Goal: Information Seeking & Learning: Find specific fact

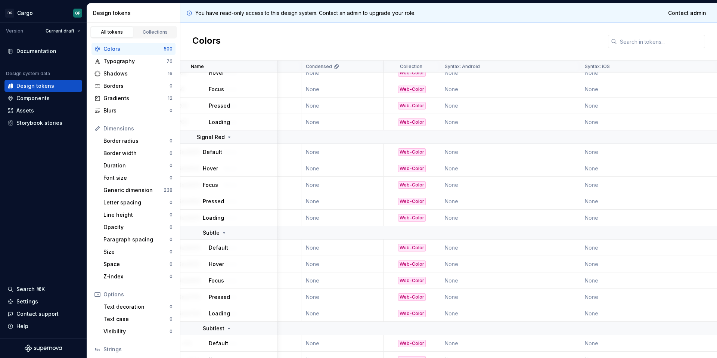
scroll to position [4011, 328]
click at [149, 28] on link "Collections" at bounding box center [155, 31] width 43 height 11
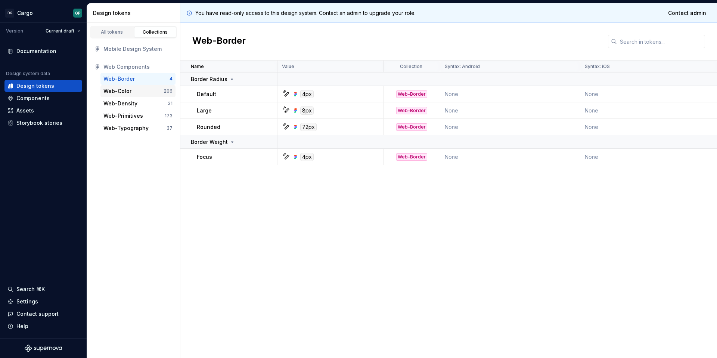
click at [127, 91] on div "Web-Color" at bounding box center [117, 90] width 28 height 7
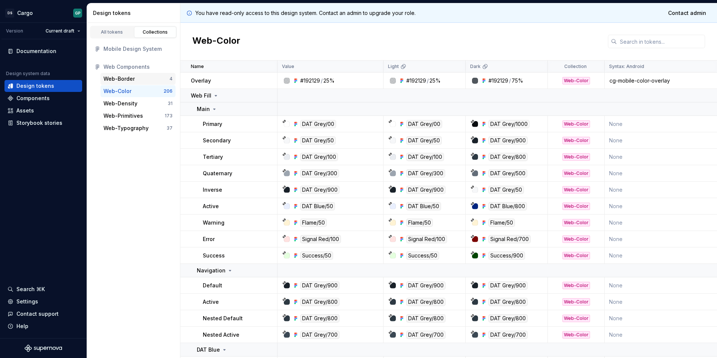
click at [124, 79] on div "Web-Border" at bounding box center [118, 78] width 31 height 7
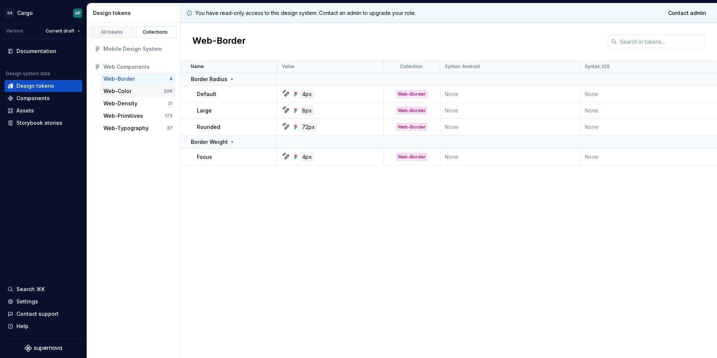
click at [125, 92] on div "Web-Color" at bounding box center [117, 90] width 28 height 7
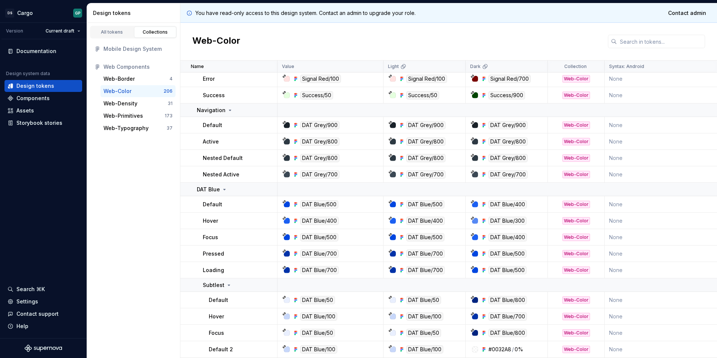
scroll to position [236, 0]
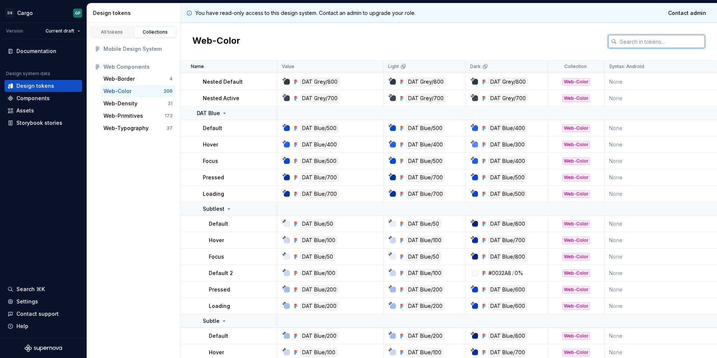
click at [644, 43] on input "text" at bounding box center [661, 41] width 88 height 13
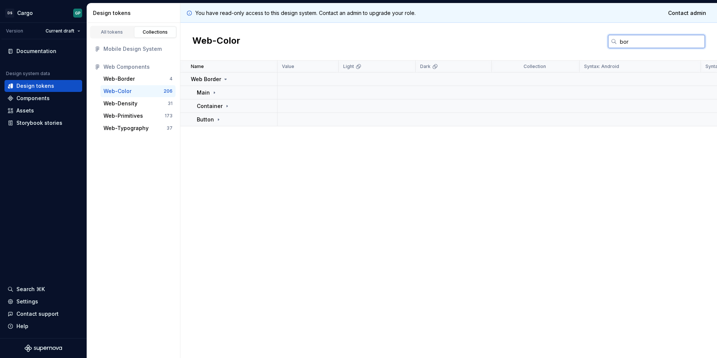
scroll to position [0, 0]
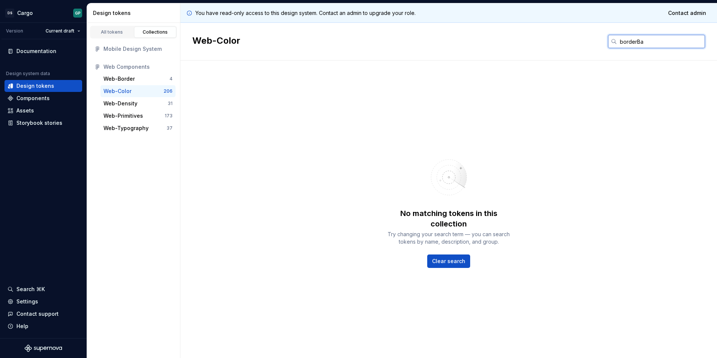
type input "borderB"
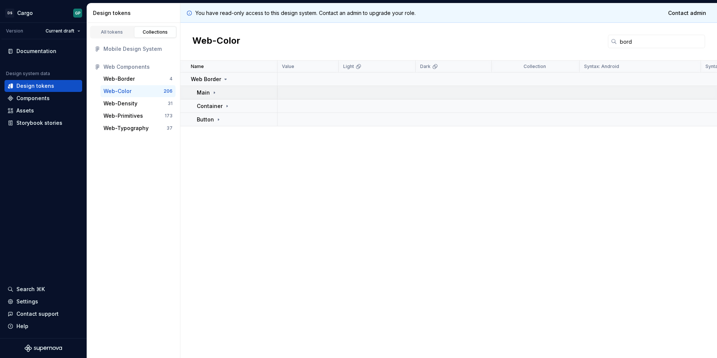
click at [233, 91] on div "Main" at bounding box center [237, 92] width 80 height 7
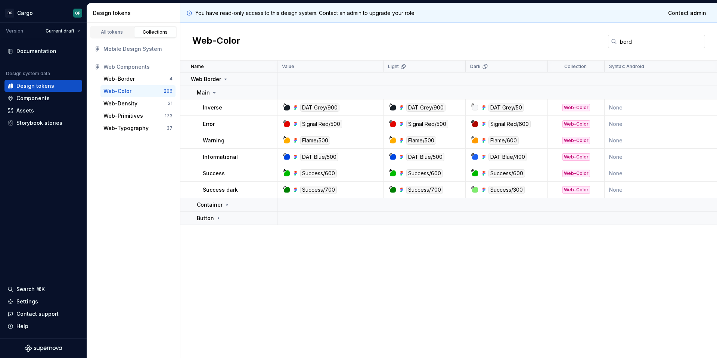
click at [639, 38] on input "bord" at bounding box center [661, 41] width 88 height 13
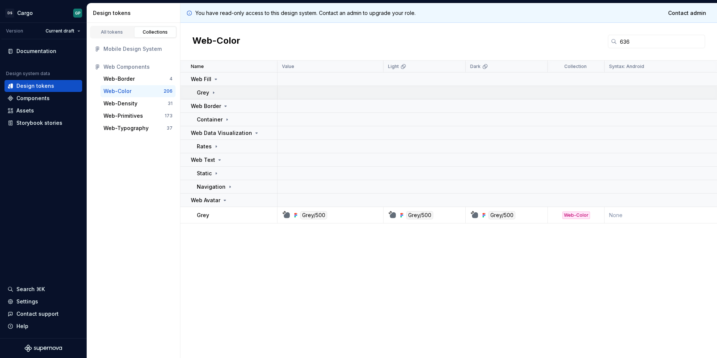
click at [203, 92] on p "Grey" at bounding box center [203, 92] width 12 height 7
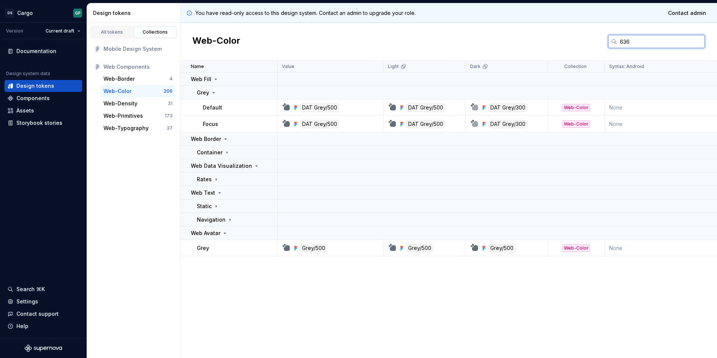
click at [637, 43] on input "636" at bounding box center [661, 41] width 88 height 13
click at [624, 43] on input "636" at bounding box center [661, 41] width 88 height 13
click at [631, 40] on input "636" at bounding box center [661, 41] width 88 height 13
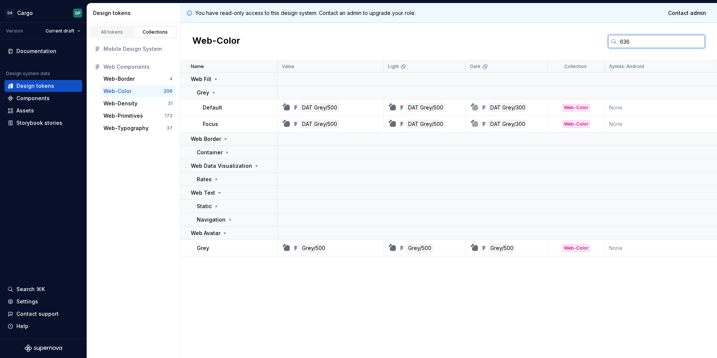
click at [639, 40] on input "636" at bounding box center [661, 41] width 88 height 13
click at [630, 43] on input "636d79" at bounding box center [661, 41] width 88 height 13
paste input "#9ca5af"
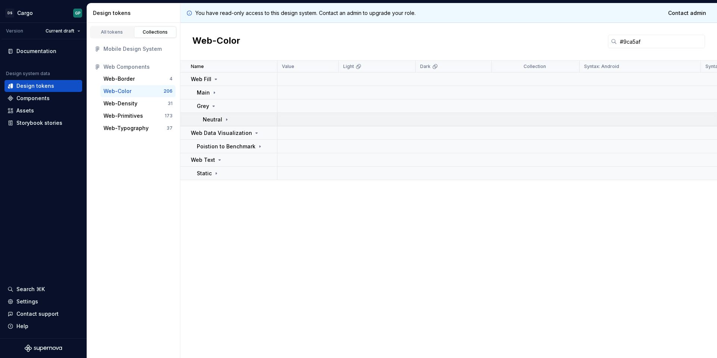
click at [212, 118] on p "Neutral" at bounding box center [212, 119] width 19 height 7
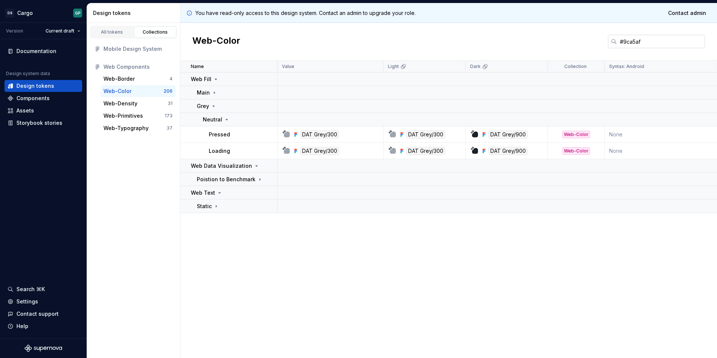
click at [634, 40] on input "#9ca5af" at bounding box center [661, 41] width 88 height 13
paste input "0046e0"
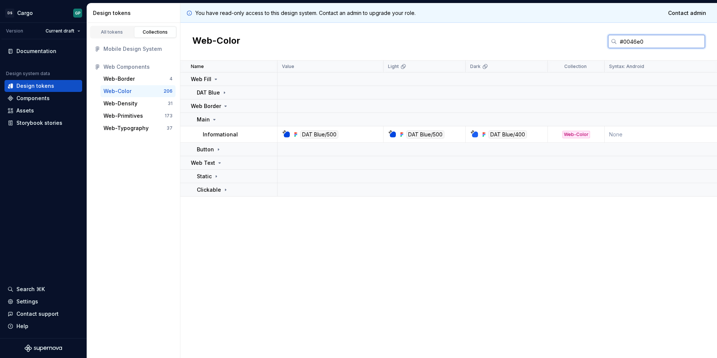
click at [635, 41] on input "#0046e0" at bounding box center [661, 41] width 88 height 13
paste input "192129"
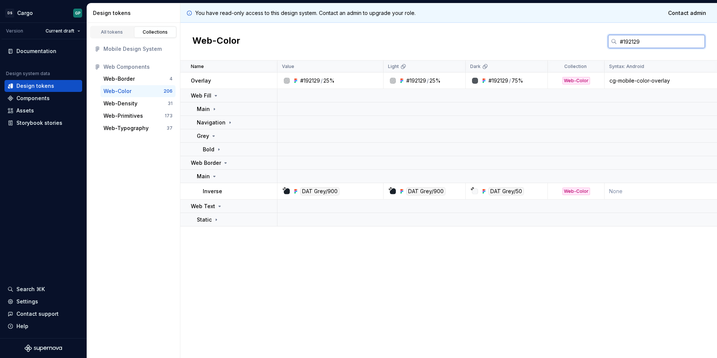
click at [633, 41] on input "#192129" at bounding box center [661, 41] width 88 height 13
paste input "9CA3AF"
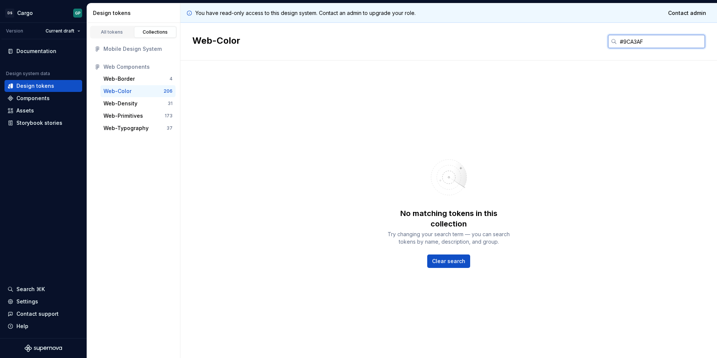
type input "#192129"
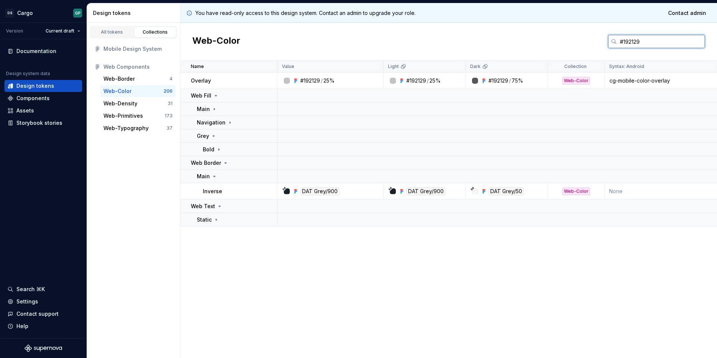
click at [644, 43] on input "#192129" at bounding box center [661, 41] width 88 height 13
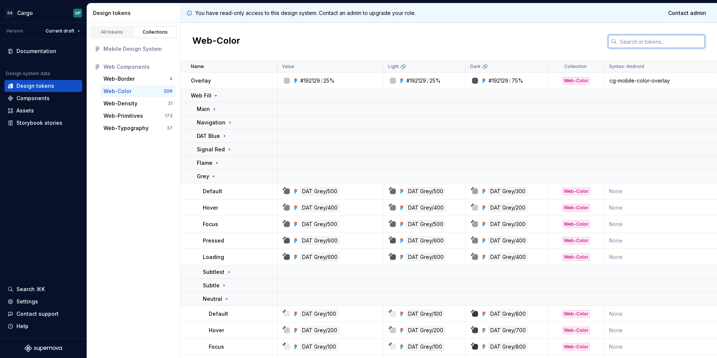
paste input "#C7CFD6"
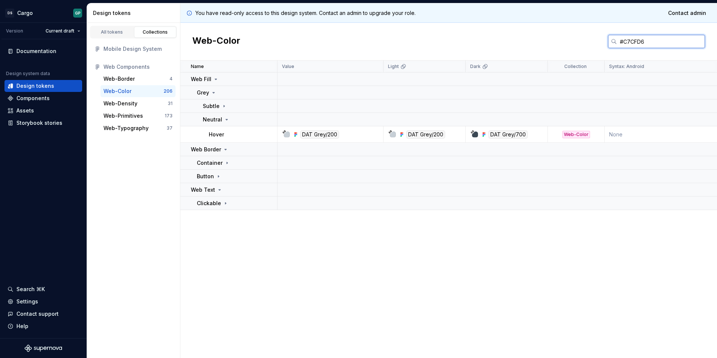
click at [637, 41] on input "#C7CFD6" at bounding box center [661, 41] width 88 height 13
paste input "9ca5af"
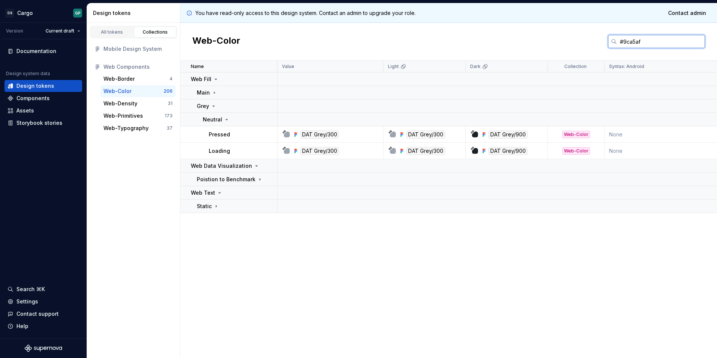
type input "#9ca5af"
